Goal: Use online tool/utility: Utilize a website feature to perform a specific function

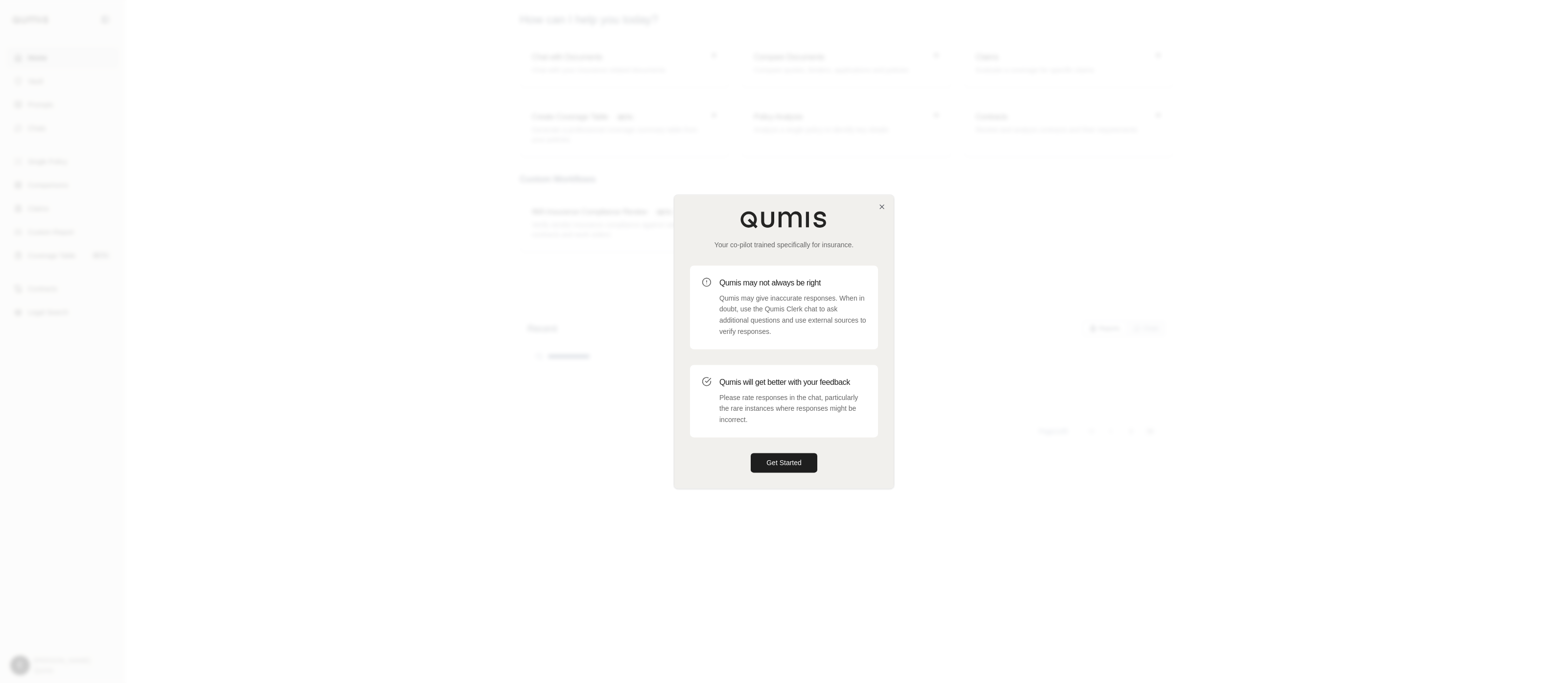
click at [767, 163] on div at bounding box center [784, 342] width 1568 height 683
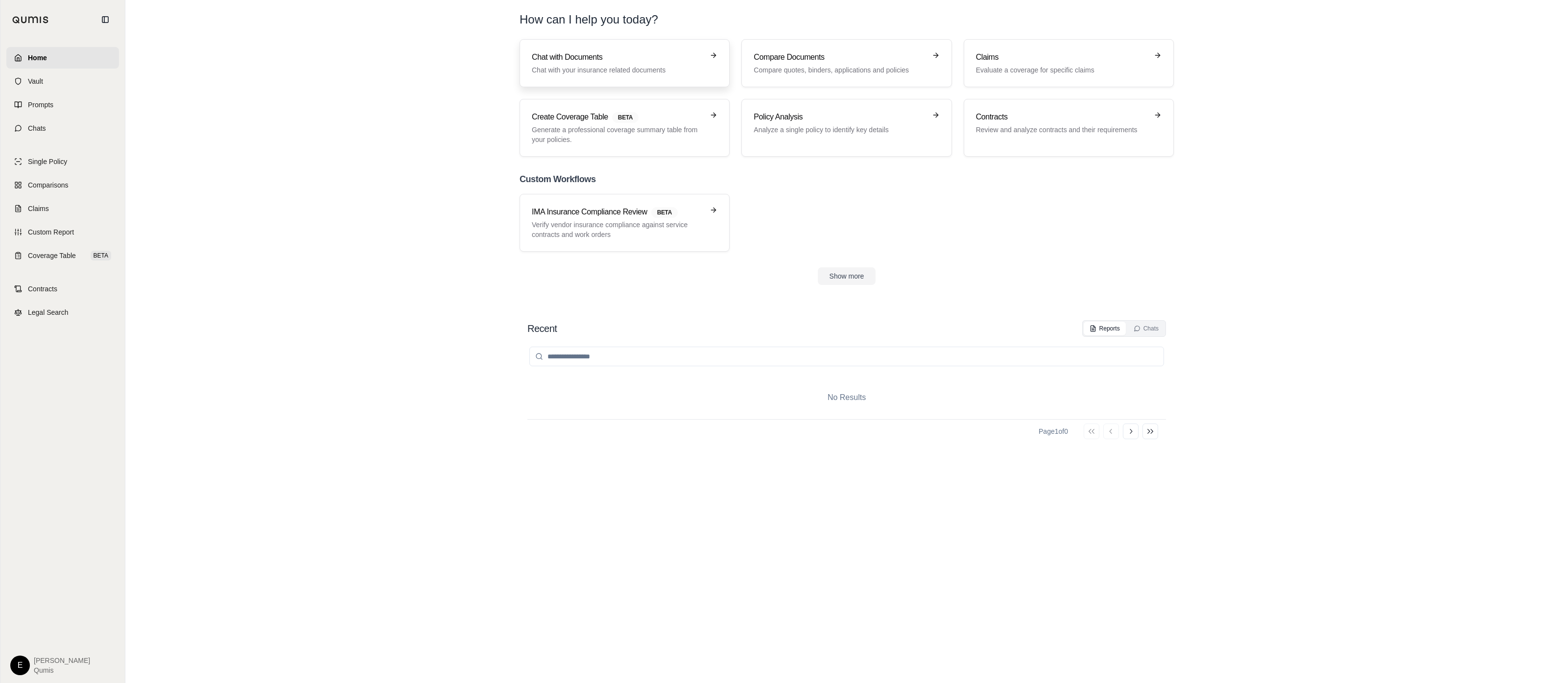
click at [670, 74] on p "Chat with your insurance related documents" at bounding box center [617, 70] width 172 height 10
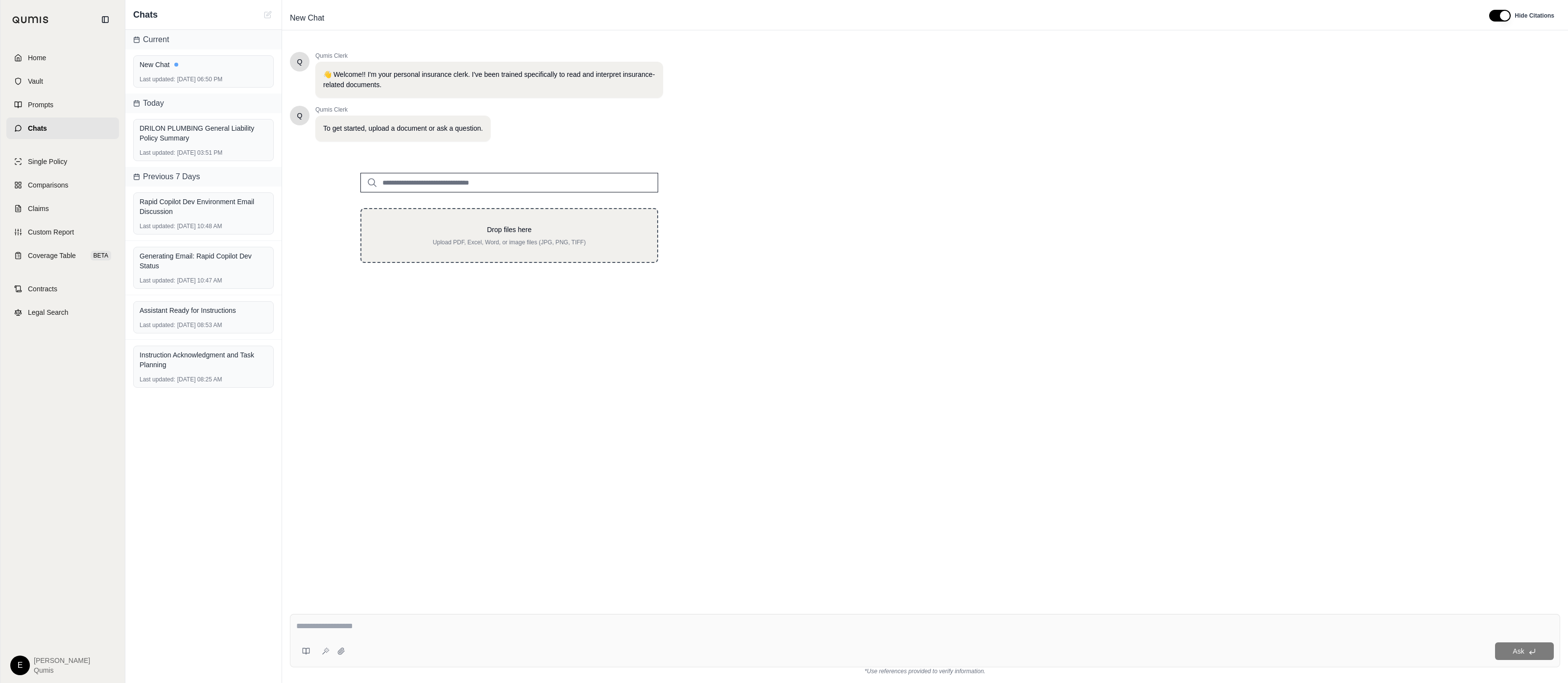
click at [587, 212] on div "Drop files here Upload PDF, Excel, Word, or image files (JPG, PNG, TIFF)" at bounding box center [509, 236] width 297 height 55
type input "**********"
